Goal: Task Accomplishment & Management: Complete application form

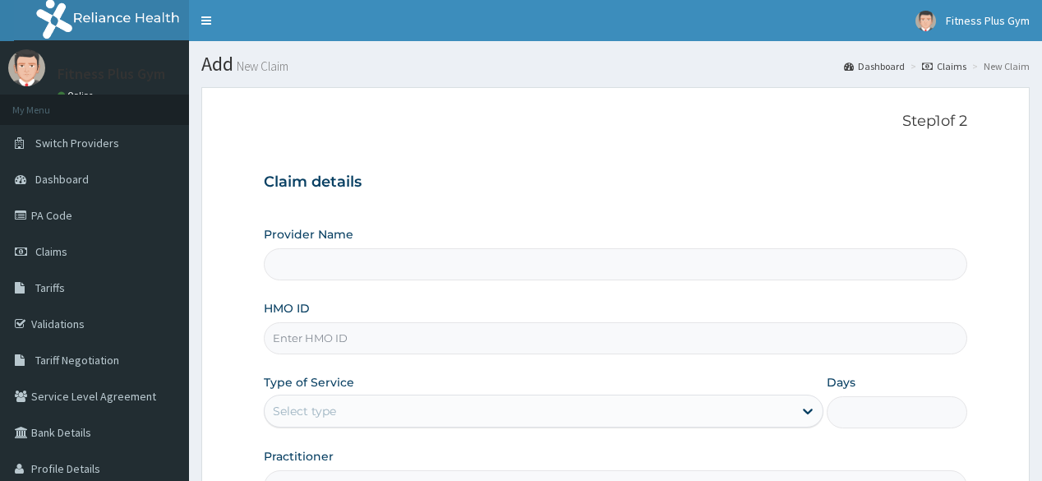
click at [365, 330] on input "HMO ID" at bounding box center [615, 338] width 703 height 32
type input "Fitness plus Gym"
type input "1"
type input "Fitness plus Gym"
type input "1"
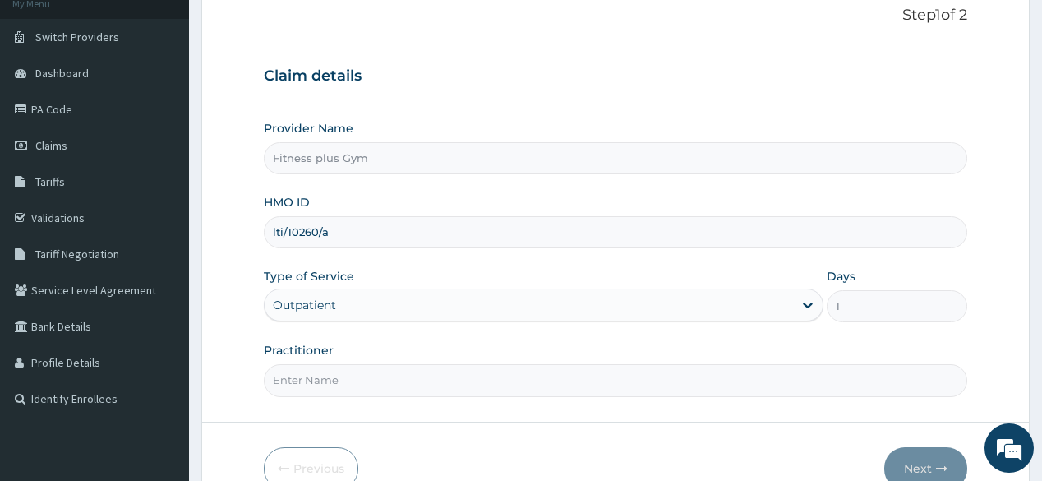
scroll to position [192, 0]
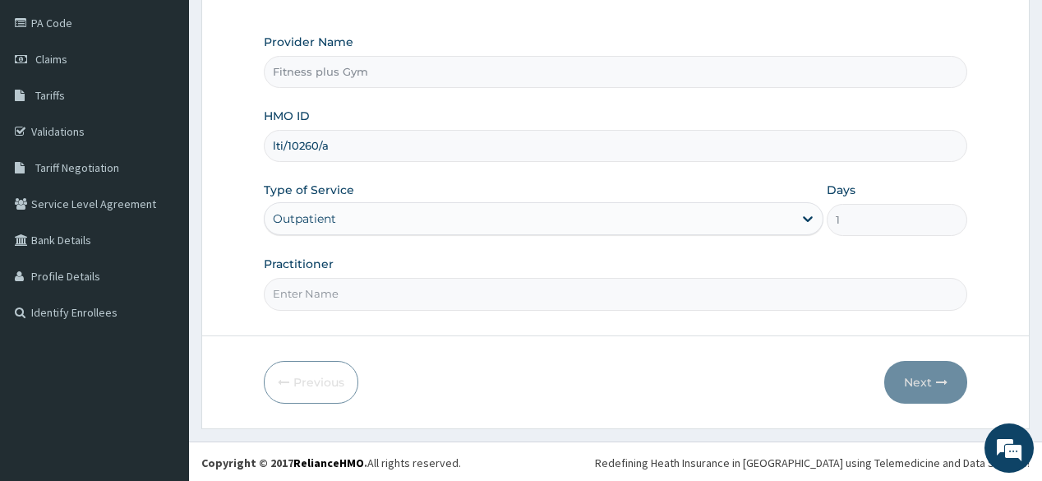
type input "lti/10260/a"
click at [392, 293] on input "Practitioner" at bounding box center [615, 294] width 703 height 32
type input "fitnessplus"
click at [899, 358] on form "Step 1 of 2 Claim details Provider Name Fitness plus Gym HMO ID lti/10260/a Typ…" at bounding box center [615, 162] width 829 height 534
click at [921, 378] on button "Next" at bounding box center [926, 382] width 83 height 43
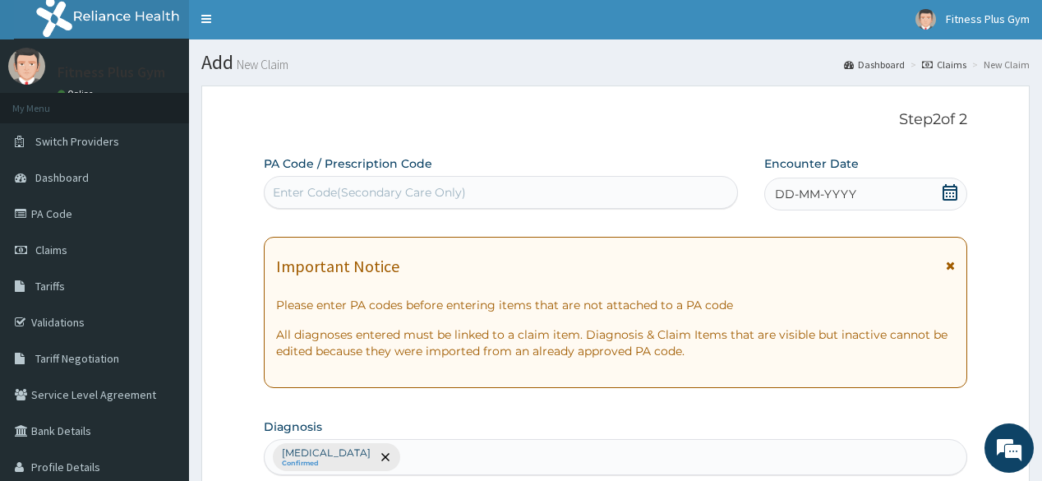
scroll to position [0, 0]
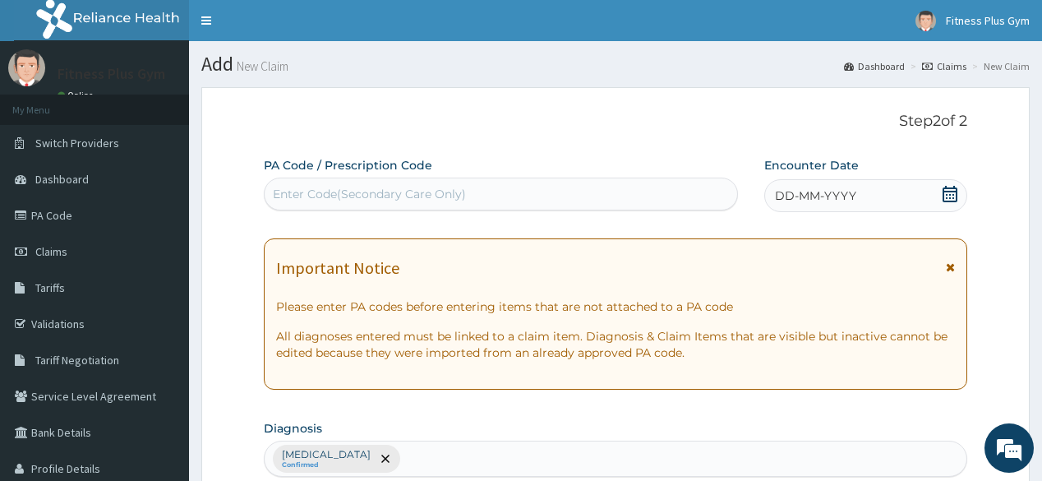
click at [414, 195] on div "Enter Code(Secondary Care Only)" at bounding box center [369, 194] width 193 height 16
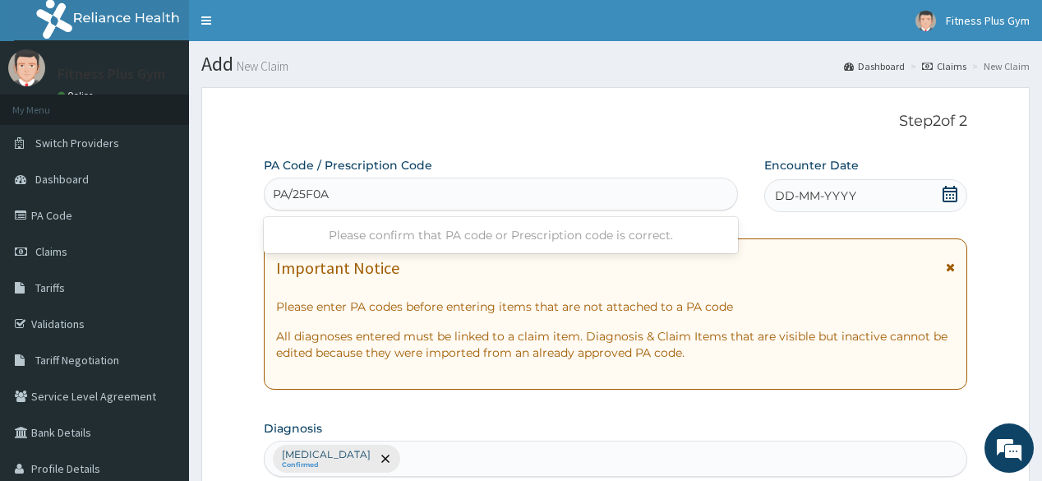
type input "PA/25F0A1"
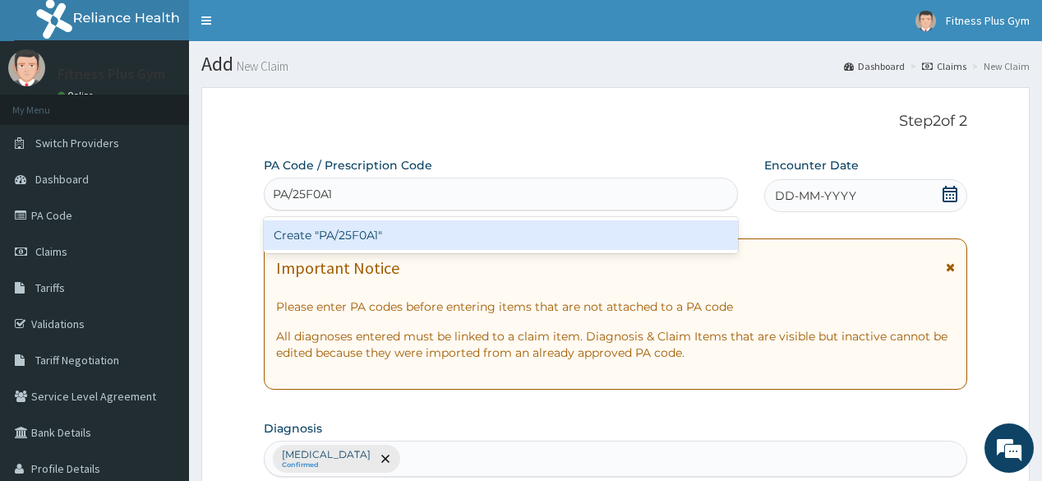
click at [395, 230] on div "Create "PA/25F0A1"" at bounding box center [501, 235] width 474 height 30
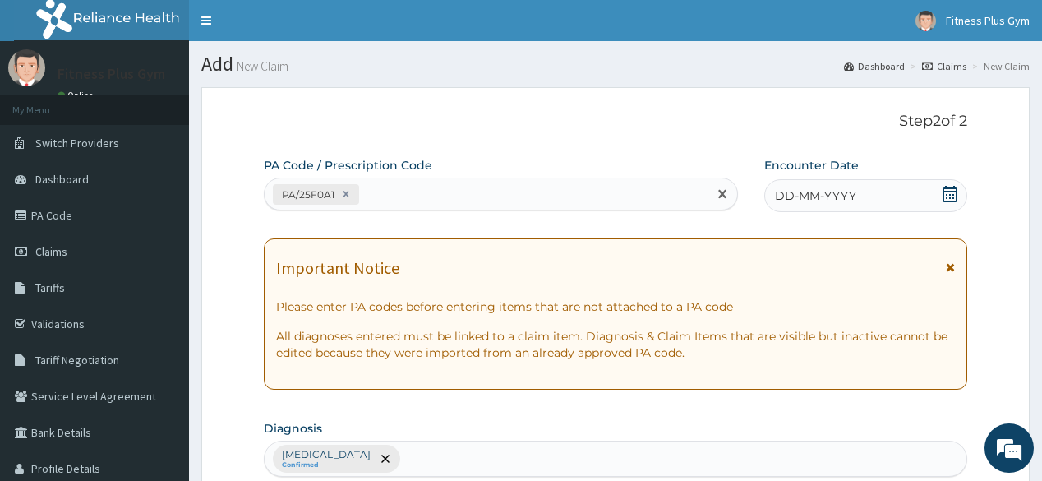
drag, startPoint x: 801, startPoint y: 197, endPoint x: 788, endPoint y: 215, distance: 21.2
click at [799, 207] on div "DD-MM-YYYY" at bounding box center [866, 195] width 203 height 33
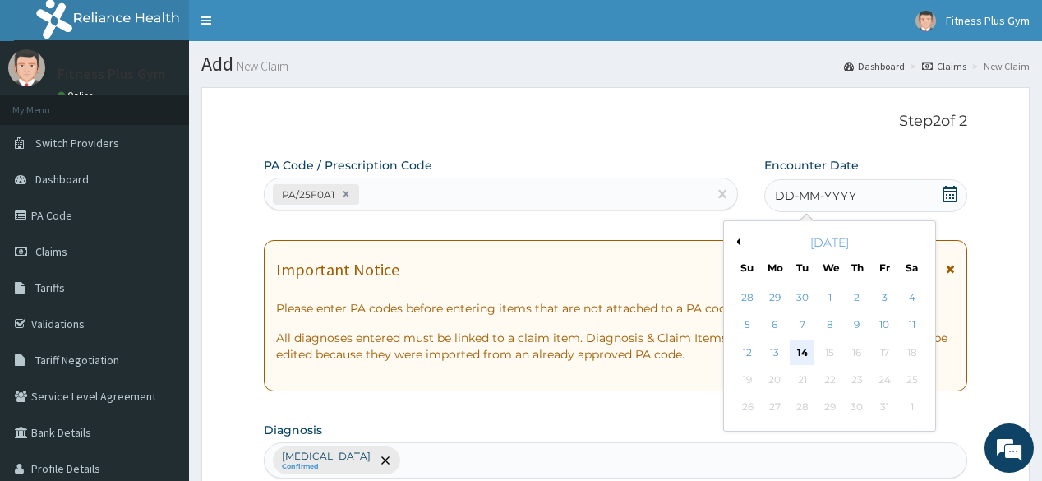
click at [808, 349] on div "14" at bounding box center [802, 352] width 25 height 25
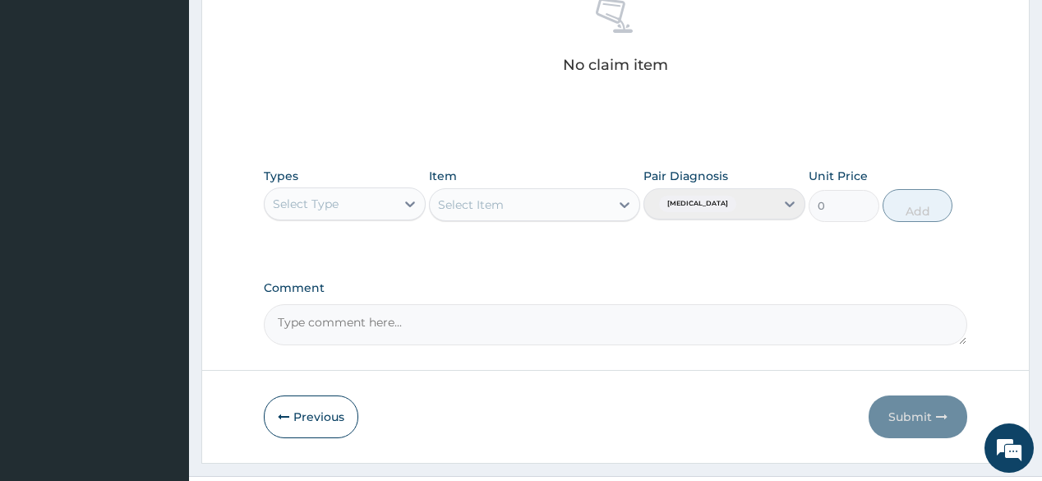
scroll to position [703, 0]
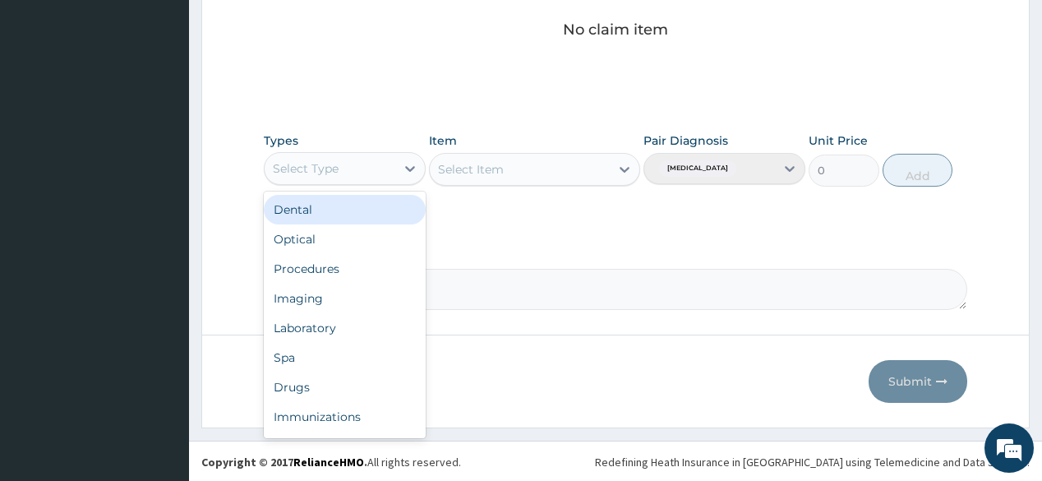
click at [376, 162] on div "Select Type" at bounding box center [330, 168] width 131 height 26
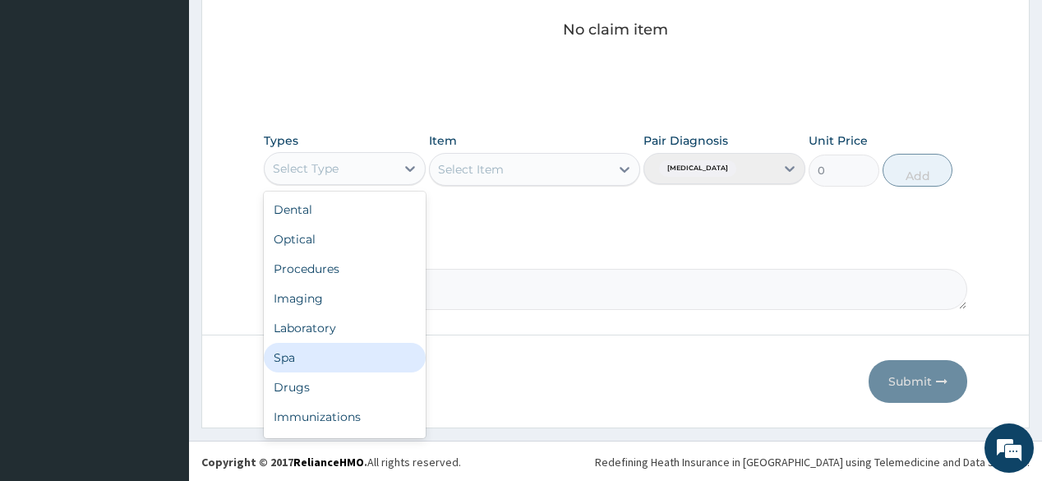
scroll to position [56, 0]
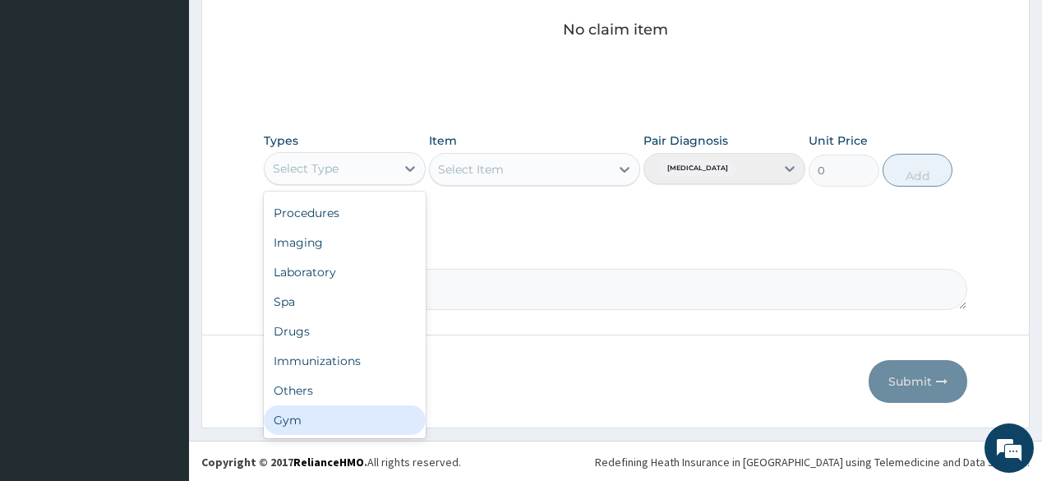
click at [339, 418] on div "Gym" at bounding box center [345, 420] width 162 height 30
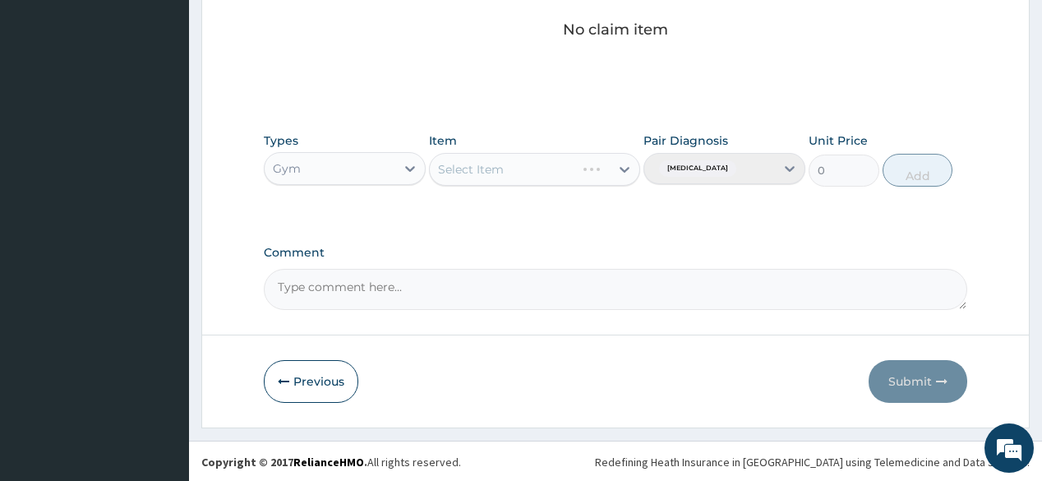
click at [558, 173] on div "Select Item" at bounding box center [534, 169] width 211 height 33
click at [565, 169] on div "Select Item" at bounding box center [534, 169] width 211 height 33
click at [601, 169] on div "Select Item" at bounding box center [534, 169] width 211 height 33
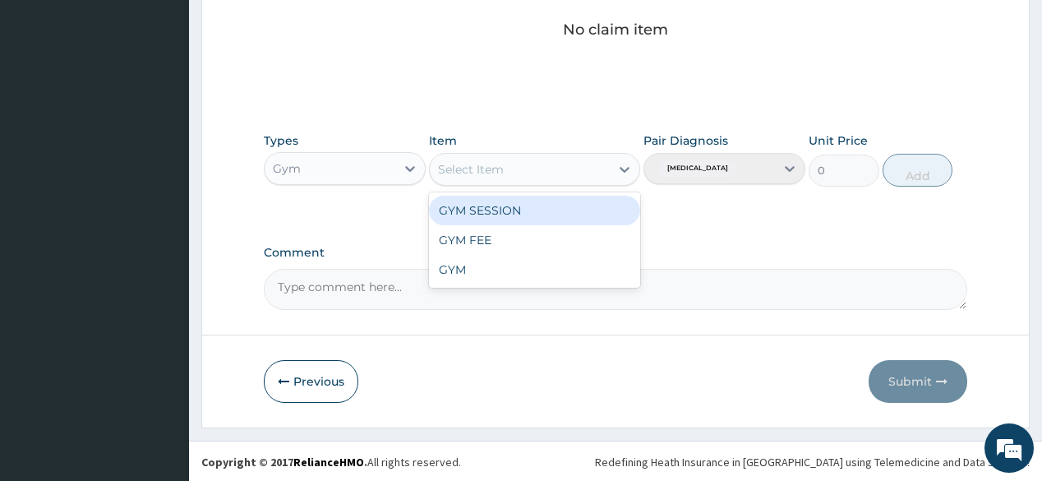
click at [601, 169] on div "Select Item" at bounding box center [520, 169] width 180 height 26
drag, startPoint x: 565, startPoint y: 211, endPoint x: 585, endPoint y: 201, distance: 22.8
click at [565, 210] on div "GYM SESSION" at bounding box center [534, 211] width 211 height 30
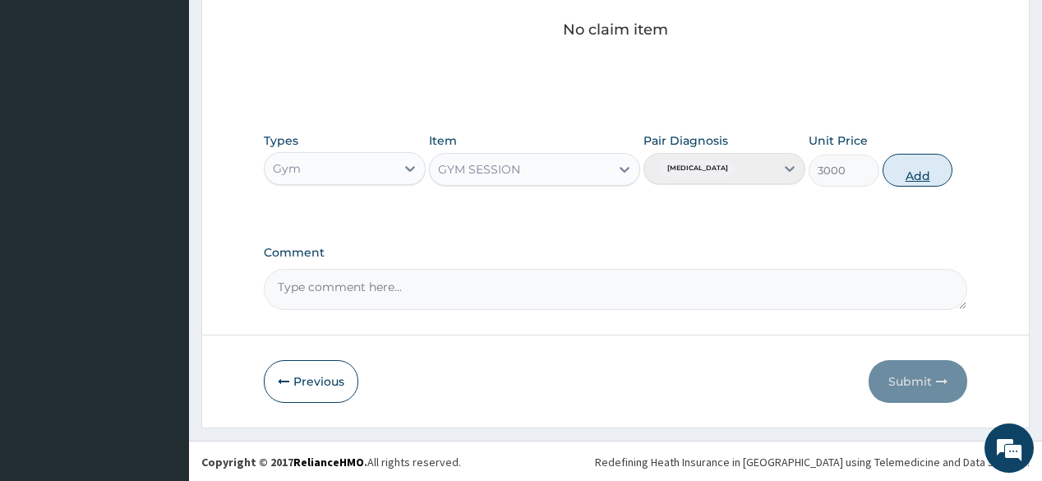
click at [901, 184] on button "Add" at bounding box center [918, 170] width 71 height 33
type input "0"
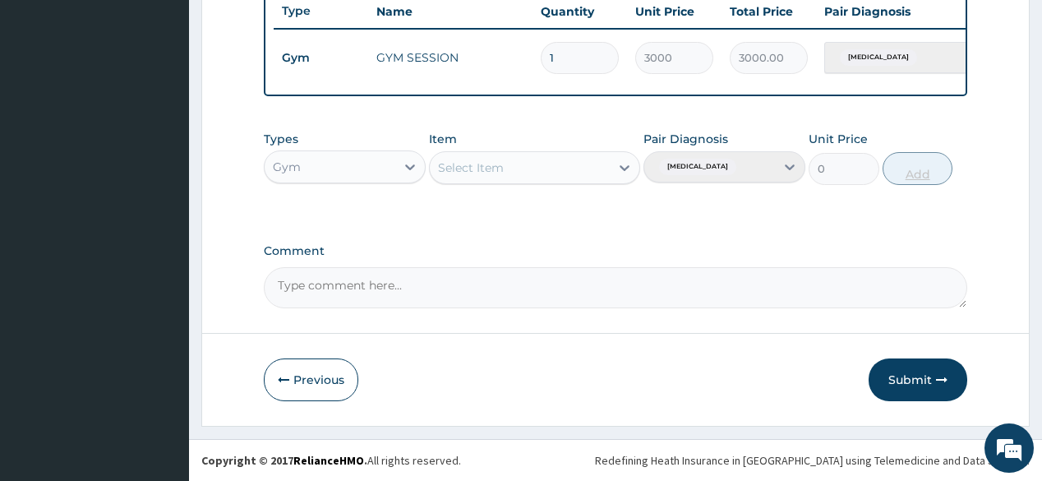
scroll to position [634, 0]
drag, startPoint x: 913, startPoint y: 372, endPoint x: 910, endPoint y: 356, distance: 16.6
click at [912, 372] on button "Submit" at bounding box center [918, 379] width 99 height 43
